Goal: Information Seeking & Learning: Check status

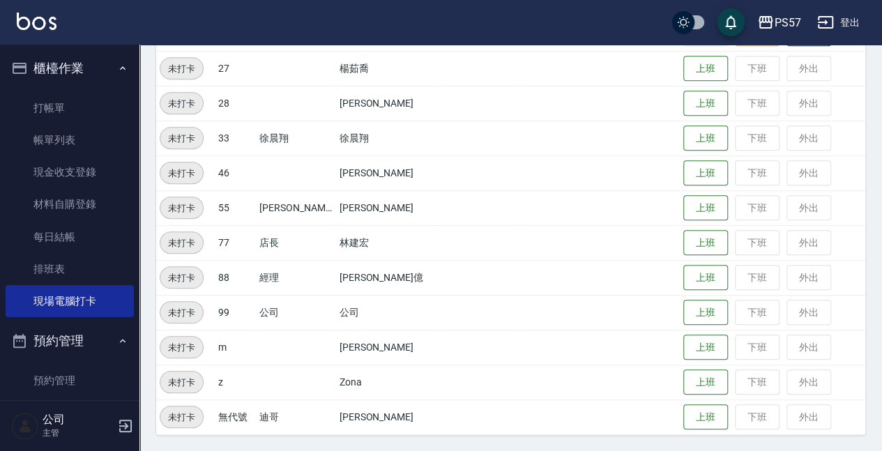
scroll to position [130, 0]
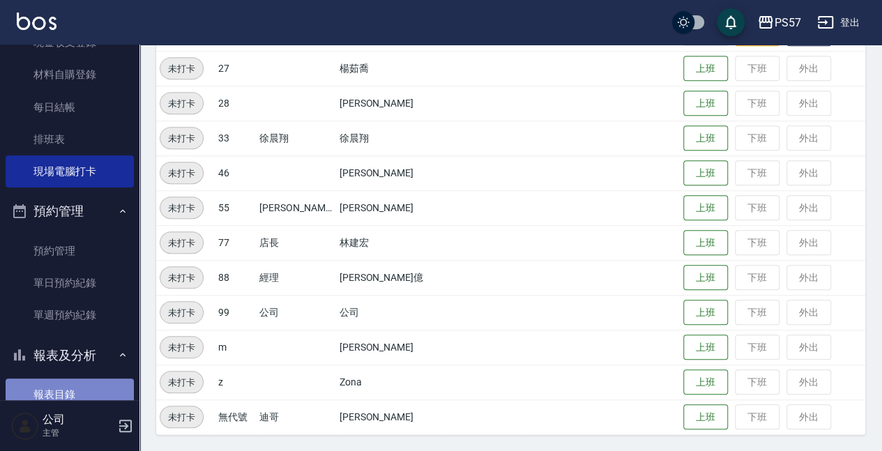
drag, startPoint x: 77, startPoint y: 393, endPoint x: 78, endPoint y: 383, distance: 9.9
click at [77, 393] on link "報表目錄" at bounding box center [70, 394] width 128 height 32
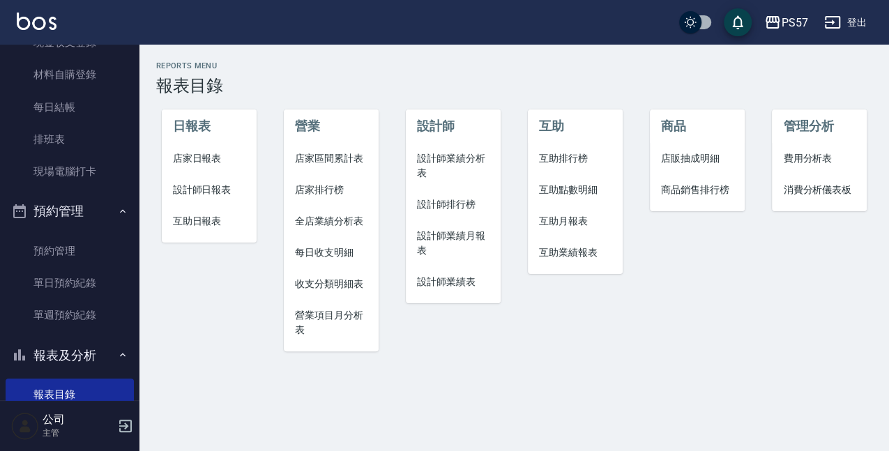
click at [208, 190] on span "設計師日報表" at bounding box center [209, 190] width 72 height 15
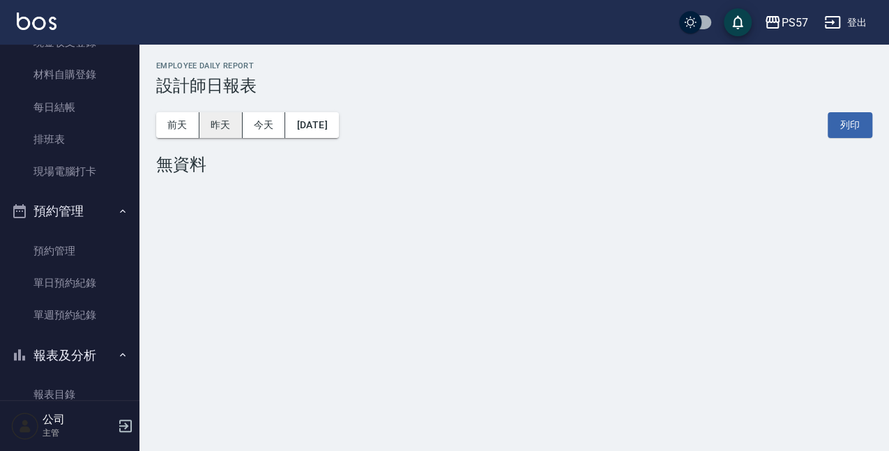
click at [227, 124] on button "昨天" at bounding box center [220, 125] width 43 height 26
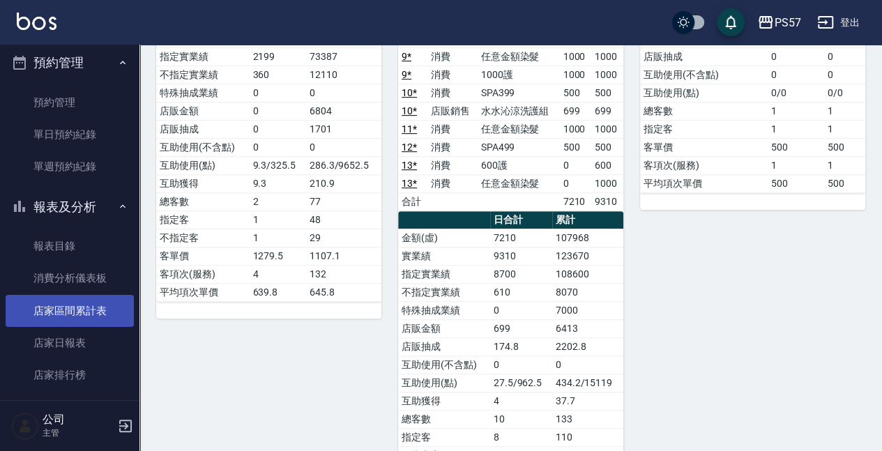
scroll to position [279, 0]
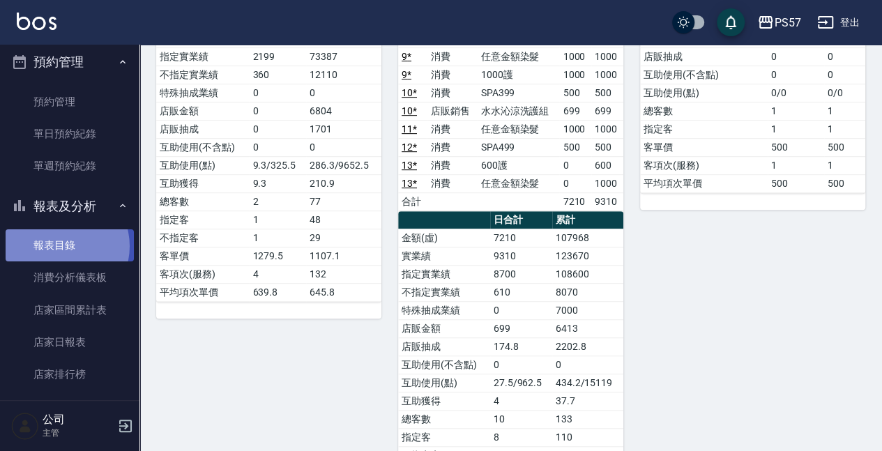
click at [59, 246] on link "報表目錄" at bounding box center [70, 245] width 128 height 32
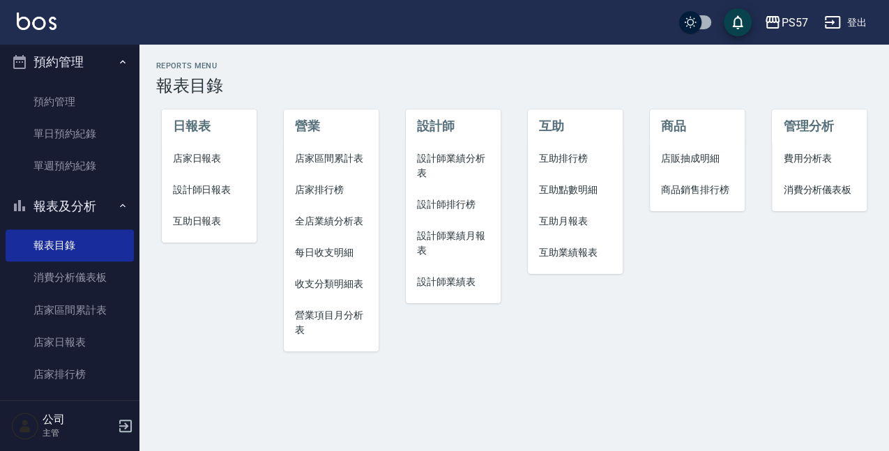
click at [204, 167] on li "店家日報表" at bounding box center [209, 158] width 95 height 31
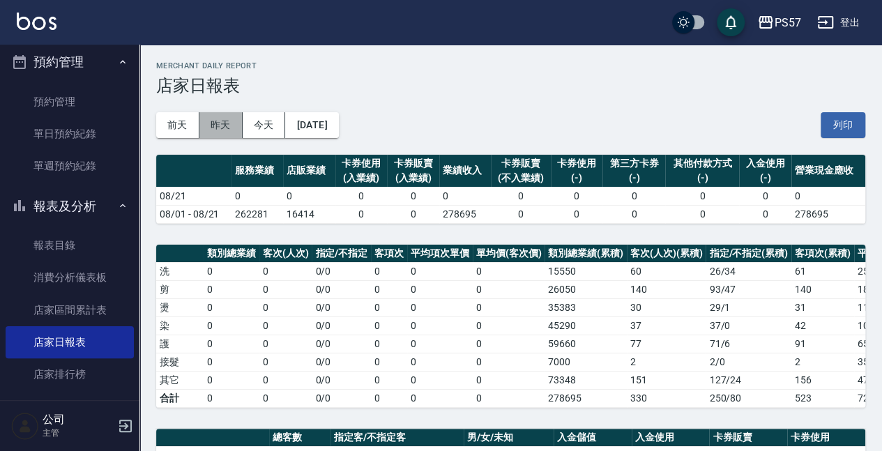
click at [213, 118] on button "昨天" at bounding box center [220, 125] width 43 height 26
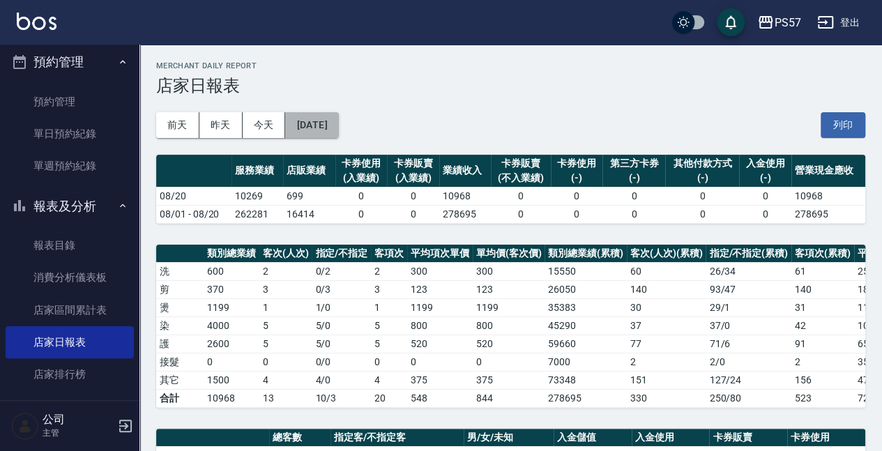
click at [338, 131] on button "[DATE]" at bounding box center [311, 125] width 53 height 26
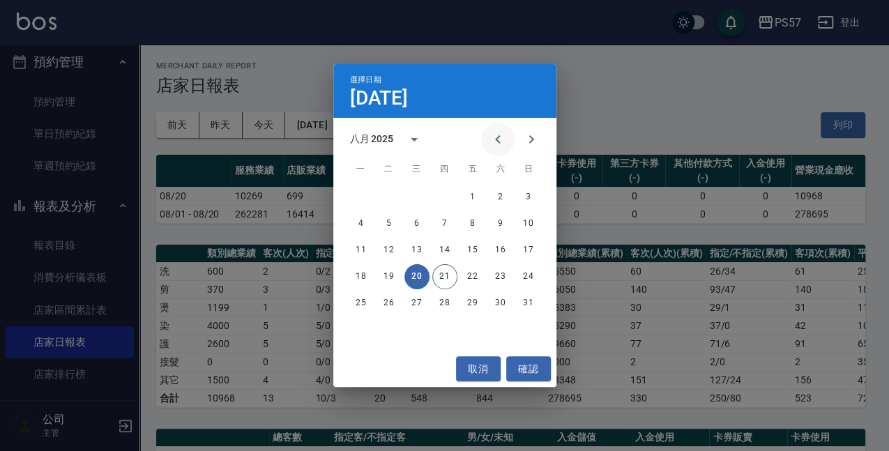
click at [502, 135] on icon "Previous month" at bounding box center [497, 139] width 17 height 17
click at [528, 246] on button "20" at bounding box center [528, 250] width 25 height 25
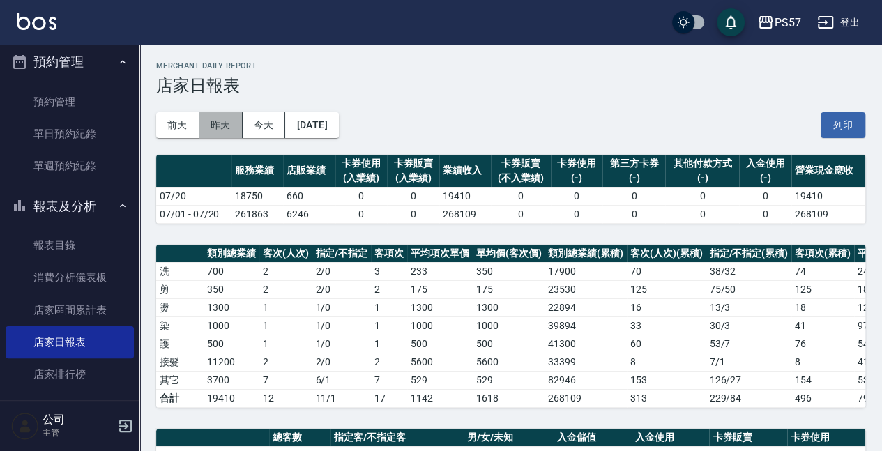
click at [236, 126] on button "昨天" at bounding box center [220, 125] width 43 height 26
